Goal: Task Accomplishment & Management: Use online tool/utility

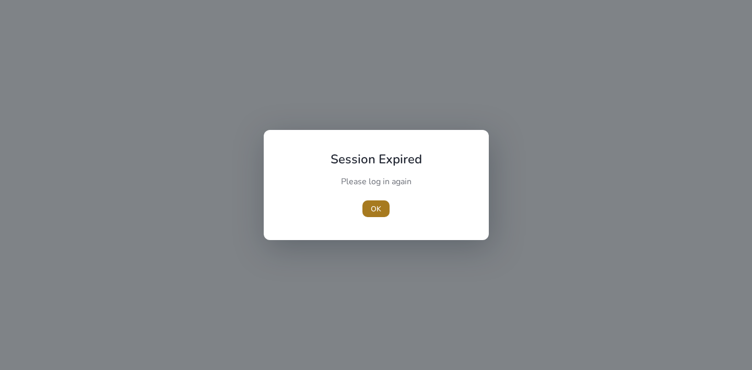
click at [372, 207] on span "OK" at bounding box center [376, 209] width 10 height 11
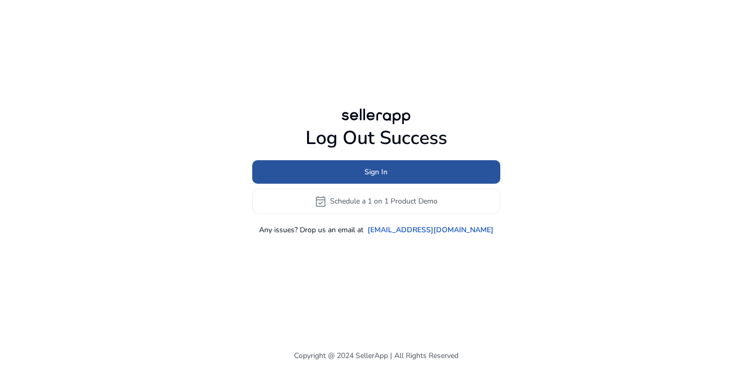
click at [375, 171] on span "Sign In" at bounding box center [376, 172] width 23 height 11
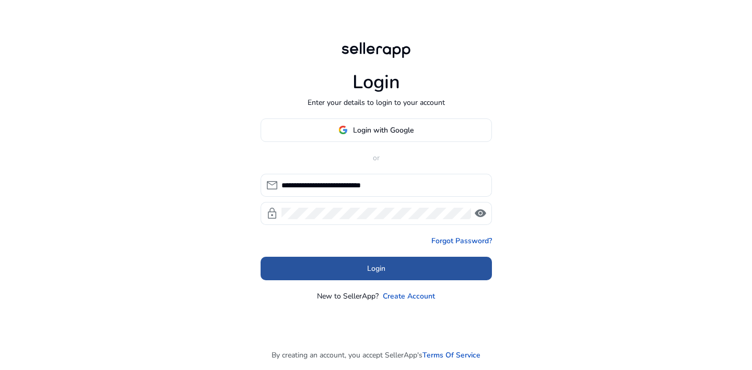
click at [364, 273] on span at bounding box center [376, 268] width 231 height 25
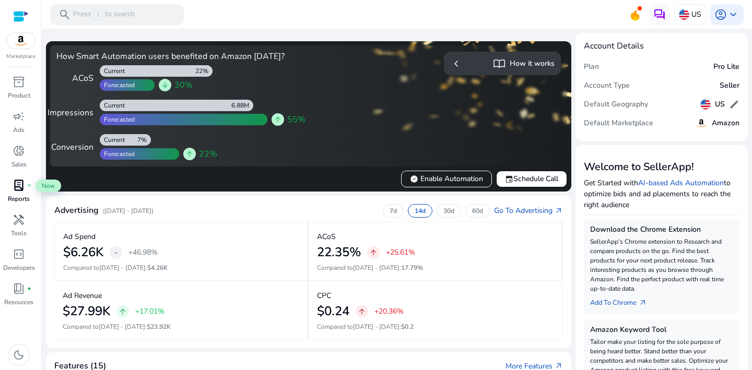
click at [20, 191] on span "lab_profile" at bounding box center [19, 185] width 13 height 13
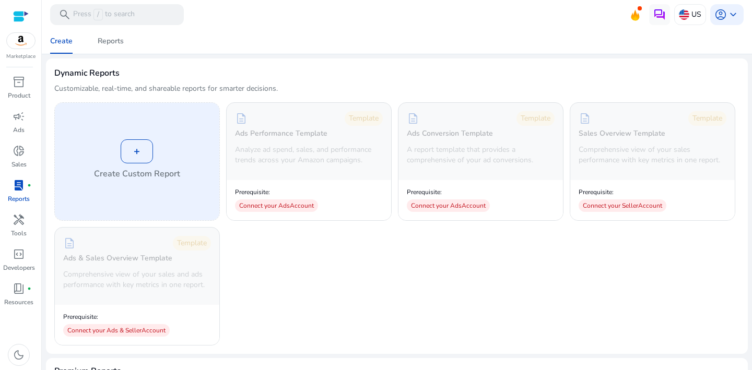
click at [133, 153] on div "+" at bounding box center [137, 151] width 32 height 24
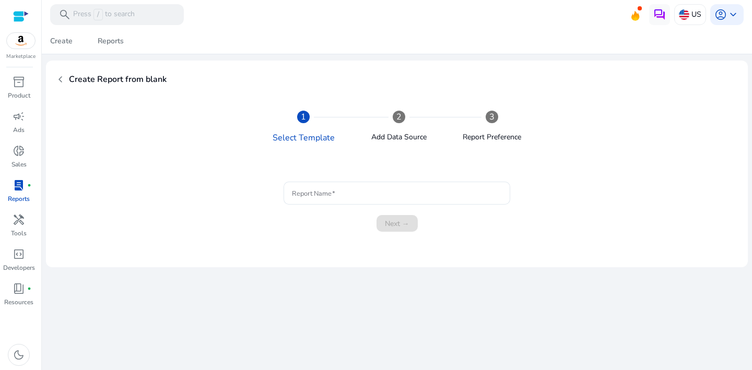
click at [59, 79] on span "chevron_left" at bounding box center [60, 79] width 13 height 13
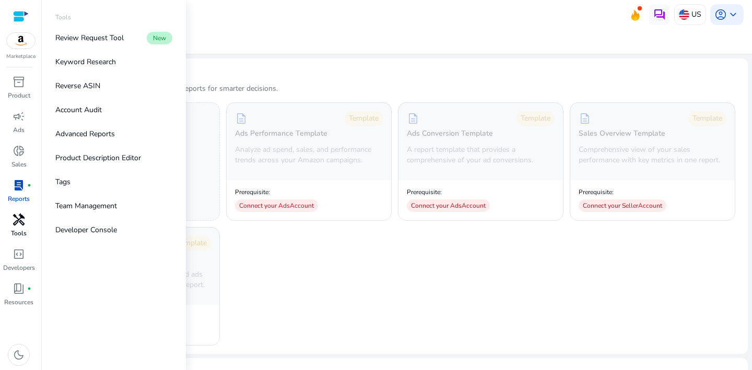
click at [20, 225] on span "handyman" at bounding box center [19, 220] width 13 height 13
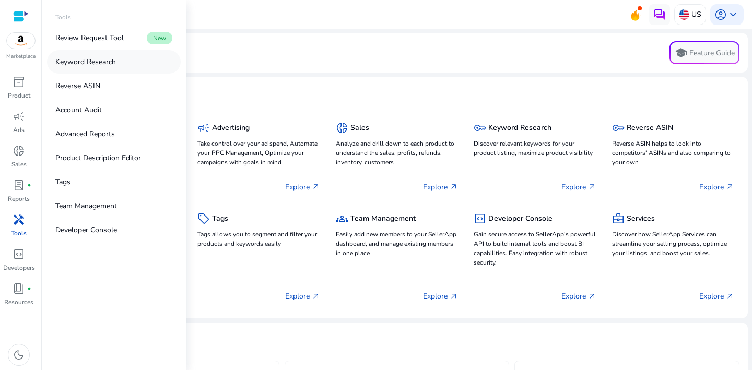
click at [100, 65] on p "Keyword Research" at bounding box center [85, 61] width 61 height 11
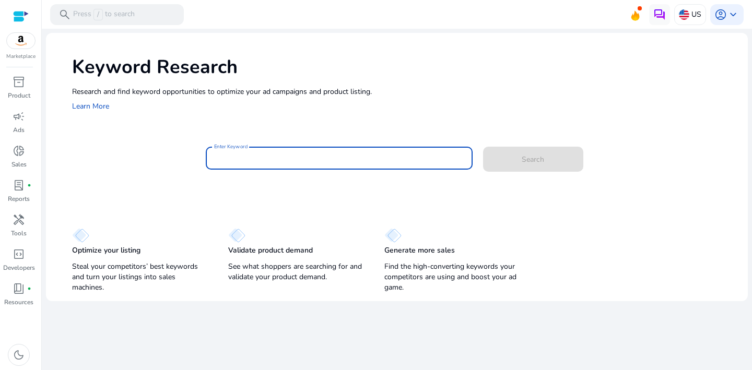
click at [249, 157] on input "Enter Keyword" at bounding box center [339, 158] width 250 height 11
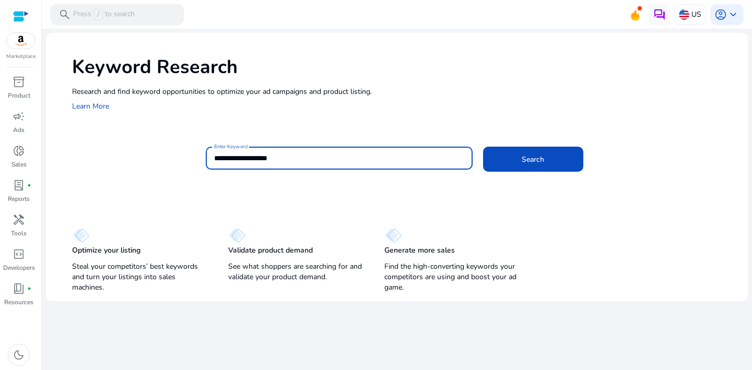
click at [483, 147] on button "Search" at bounding box center [533, 159] width 100 height 25
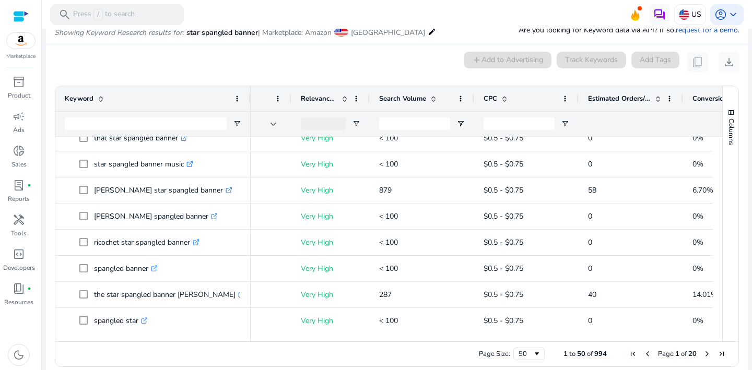
drag, startPoint x: 210, startPoint y: 99, endPoint x: 249, endPoint y: 106, distance: 39.2
click at [249, 106] on div at bounding box center [250, 98] width 4 height 25
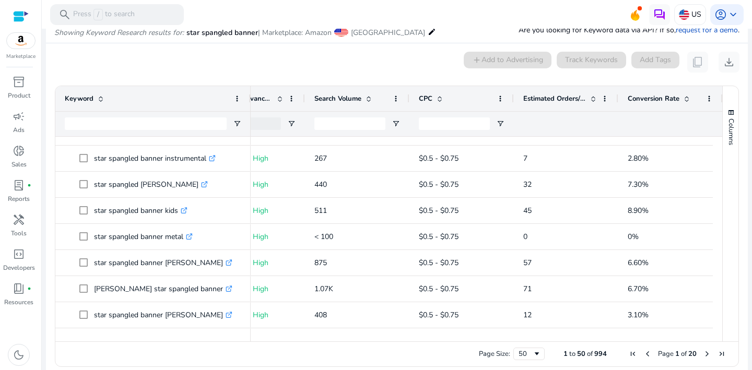
click at [686, 100] on span at bounding box center [687, 99] width 8 height 8
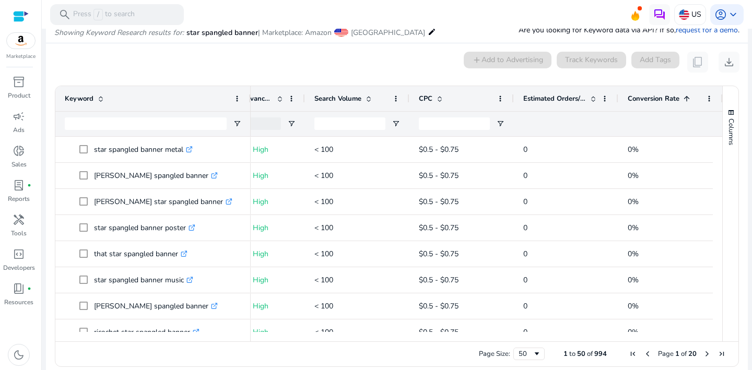
click at [683, 95] on span at bounding box center [687, 99] width 8 height 8
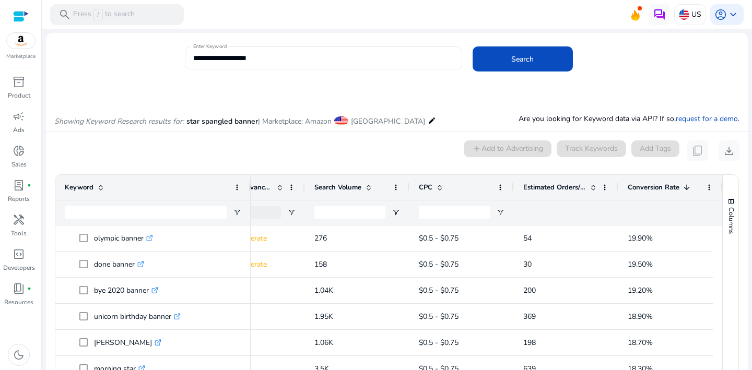
click at [276, 54] on input "**********" at bounding box center [323, 57] width 261 height 11
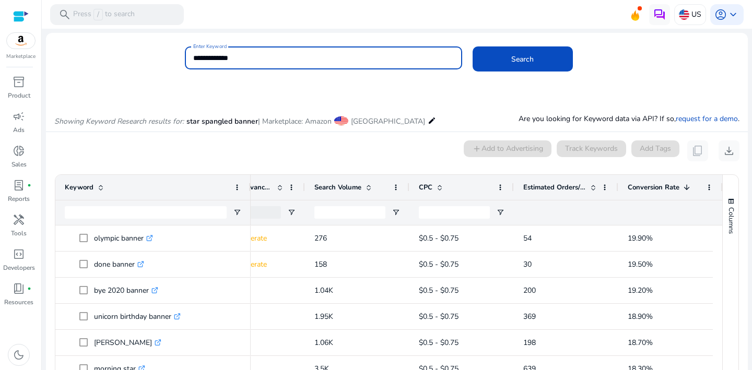
click at [473, 46] on button "Search" at bounding box center [523, 58] width 100 height 25
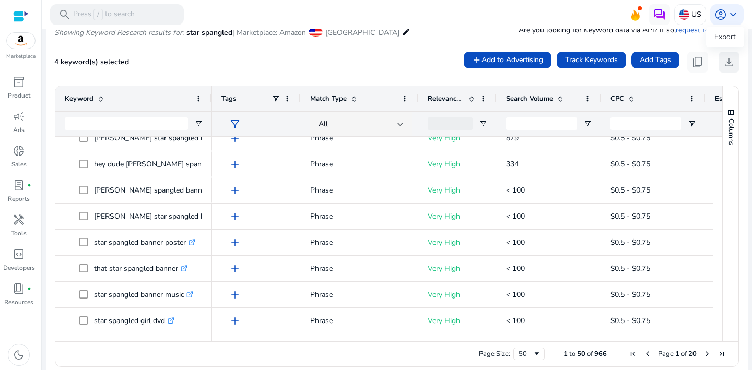
click at [727, 62] on span "download" at bounding box center [729, 62] width 13 height 13
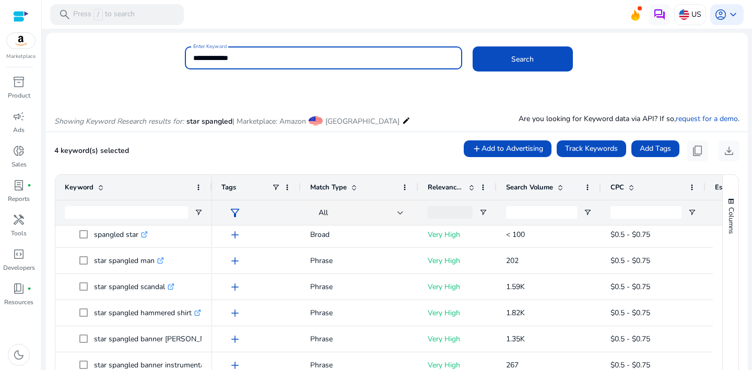
drag, startPoint x: 238, startPoint y: 54, endPoint x: 179, endPoint y: 38, distance: 60.7
click at [179, 38] on mat-card "**********" at bounding box center [397, 63] width 702 height 51
click at [473, 46] on button "Search" at bounding box center [523, 58] width 100 height 25
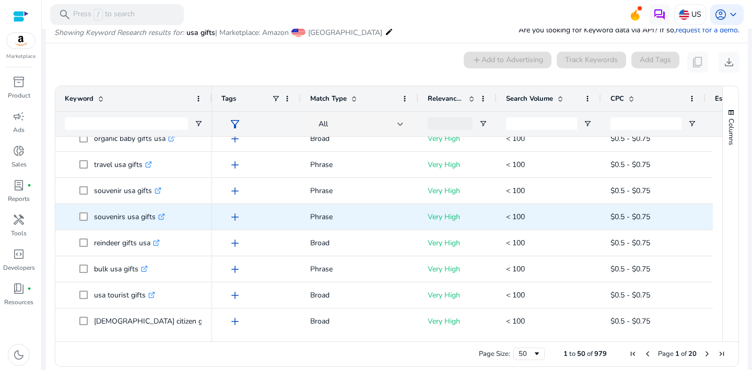
scroll to position [363, 0]
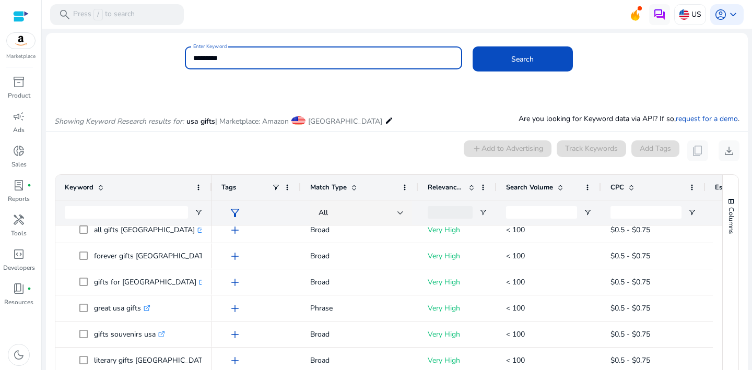
drag, startPoint x: 225, startPoint y: 59, endPoint x: 174, endPoint y: 42, distance: 53.9
click at [174, 42] on mat-card "Enter Keyword ********* Search" at bounding box center [397, 63] width 702 height 51
type input "**********"
click at [473, 46] on button "Search" at bounding box center [523, 58] width 100 height 25
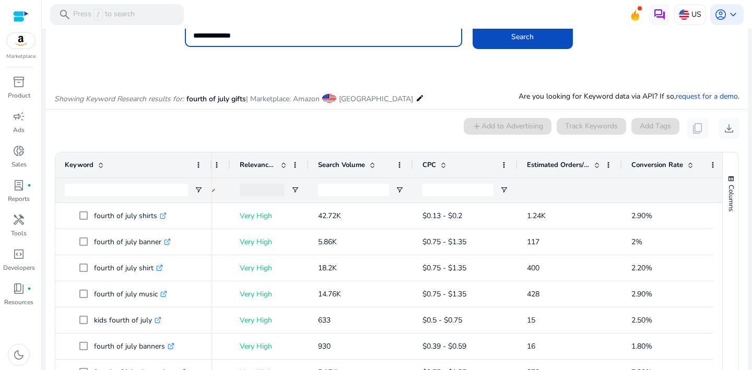
type input "**********"
click at [473, 24] on button "Search" at bounding box center [523, 36] width 100 height 25
